Goal: Task Accomplishment & Management: Manage account settings

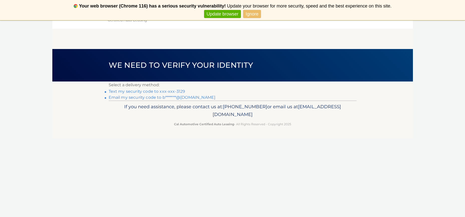
click at [130, 97] on link "Email my security code to b*******@aol.com" at bounding box center [162, 97] width 107 height 5
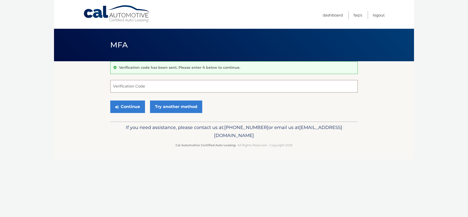
click at [123, 87] on input "Verification Code" at bounding box center [234, 86] width 248 height 13
click at [122, 86] on input "Verification Code" at bounding box center [234, 86] width 248 height 13
type input "798021"
click at [132, 108] on button "Continue" at bounding box center [127, 107] width 35 height 13
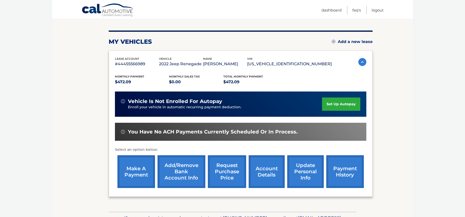
scroll to position [54, 0]
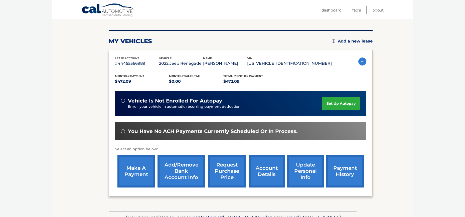
click at [261, 176] on link "account details" at bounding box center [266, 171] width 36 height 33
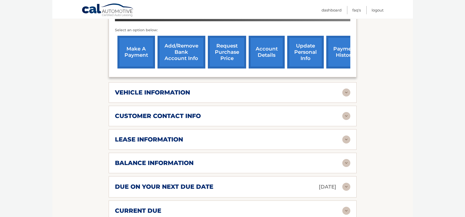
scroll to position [208, 0]
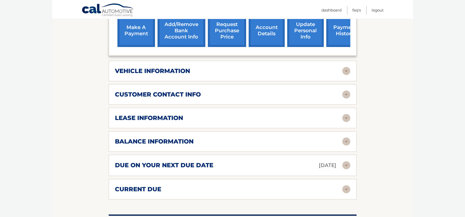
click at [346, 114] on img at bounding box center [346, 118] width 8 height 8
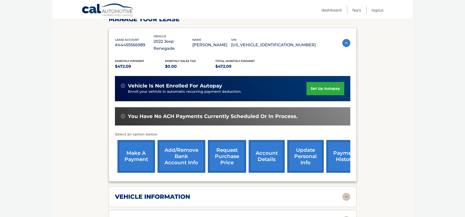
scroll to position [82, 0]
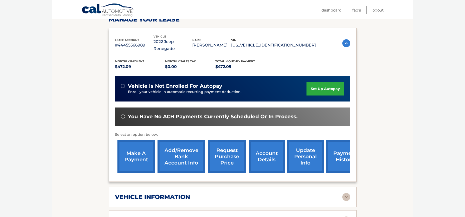
click at [274, 147] on link "account details" at bounding box center [266, 156] width 36 height 33
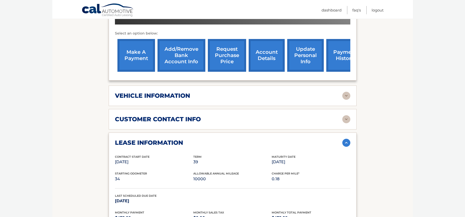
scroll to position [179, 0]
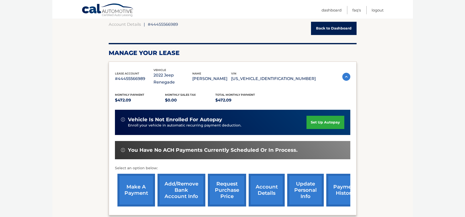
scroll to position [45, 0]
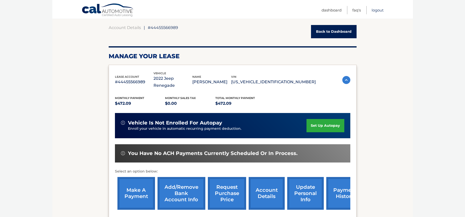
click at [378, 11] on link "Logout" at bounding box center [377, 10] width 12 height 8
